Goal: Check status: Check status

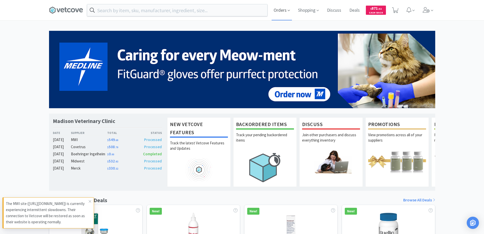
click at [284, 9] on span "Orders" at bounding box center [282, 10] width 20 height 20
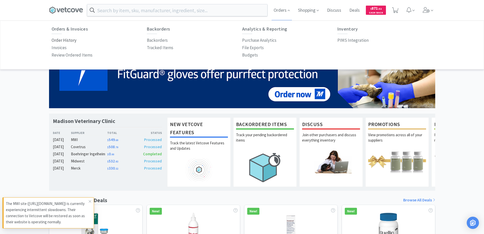
click at [67, 41] on p "Order History" at bounding box center [64, 40] width 25 height 7
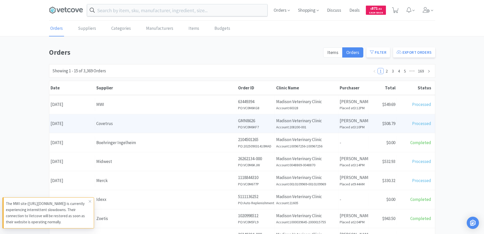
scroll to position [25, 0]
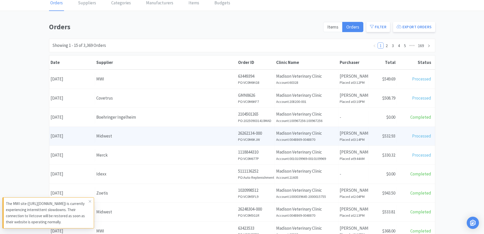
click at [120, 139] on div "Midwest" at bounding box center [165, 135] width 139 height 7
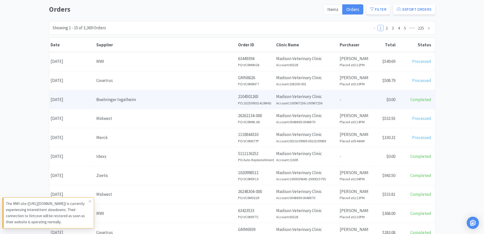
scroll to position [51, 0]
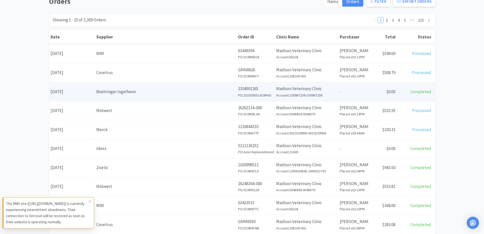
click at [137, 90] on div "Boehringer Ingelheim" at bounding box center [165, 91] width 139 height 7
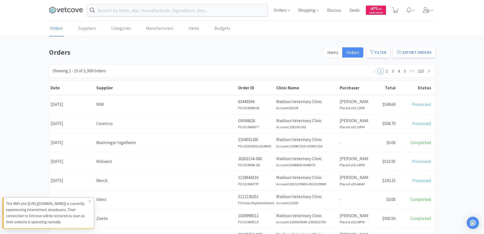
scroll to position [51, 0]
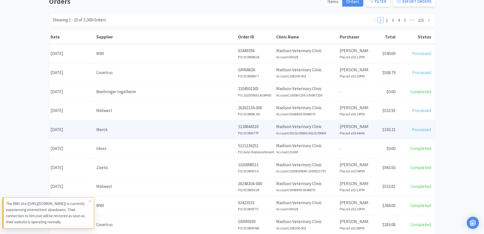
click at [130, 131] on div "Merck" at bounding box center [165, 129] width 139 height 7
